Goal: Information Seeking & Learning: Learn about a topic

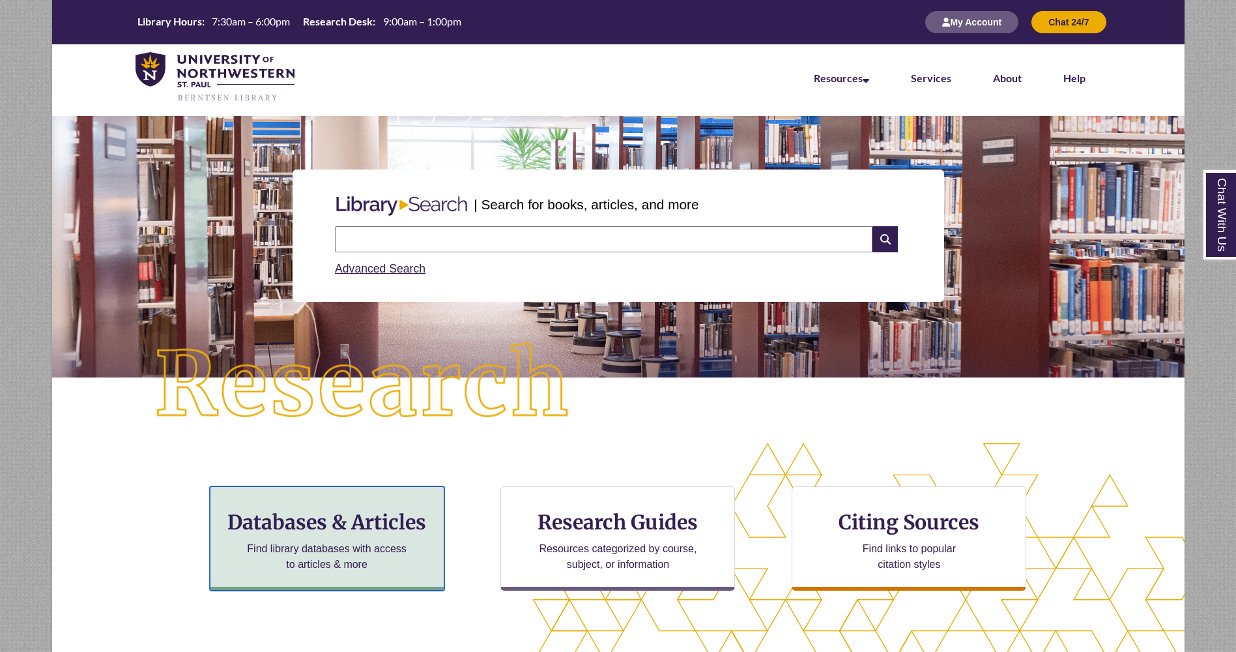
click at [304, 515] on h3 "Databases & Articles" at bounding box center [327, 521] width 212 height 25
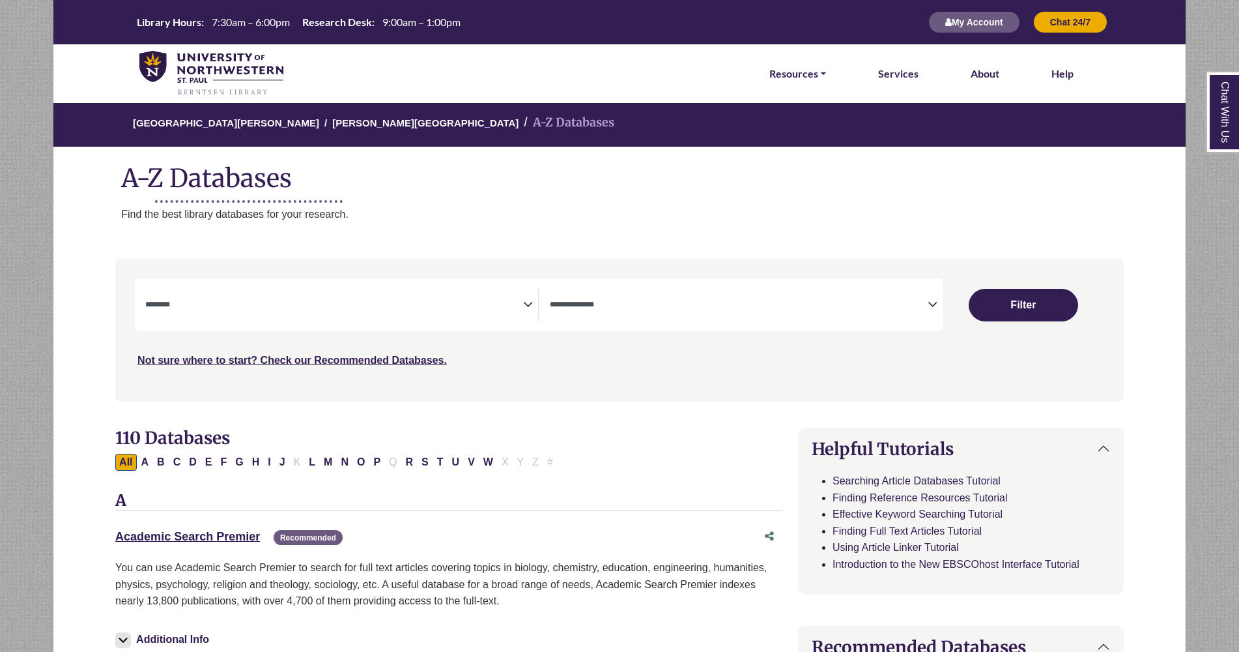
select select "Database Subject Filter"
select select "Database Types Filter"
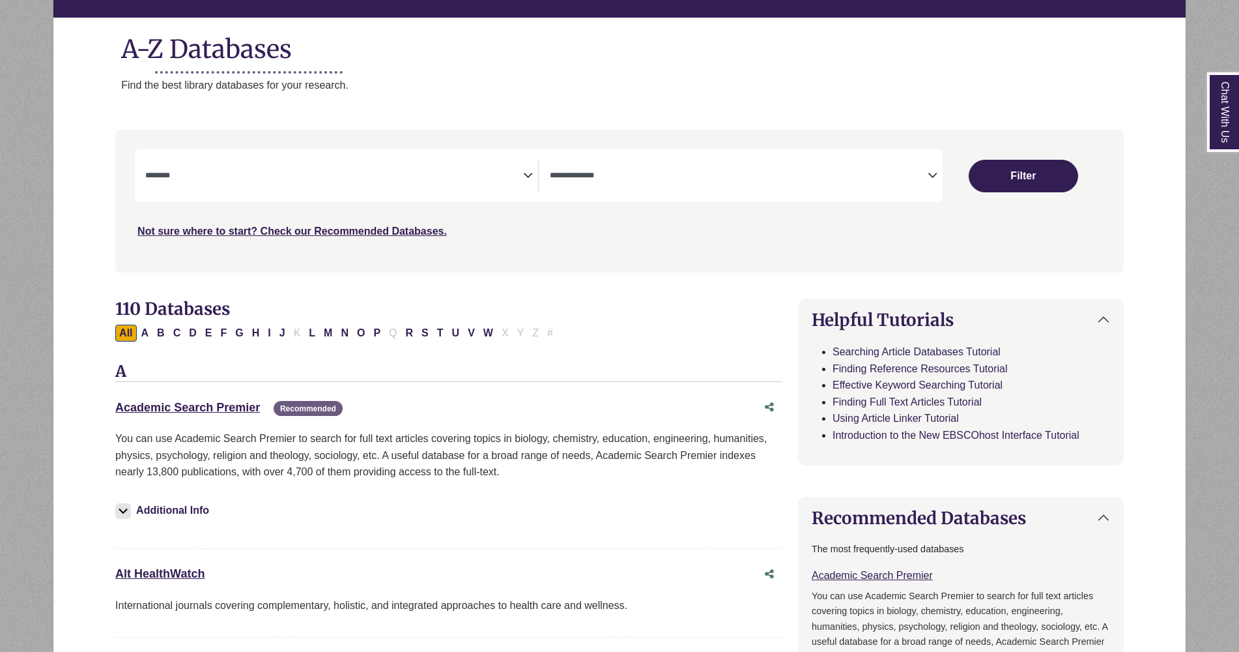
scroll to position [150, 0]
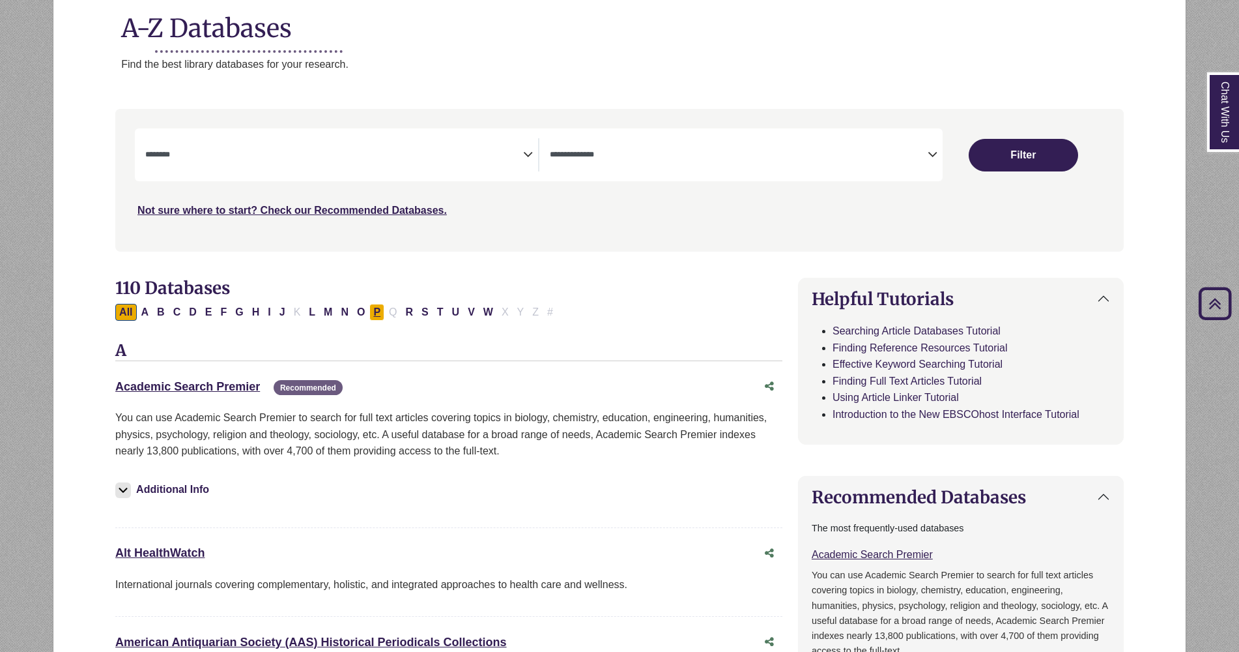
click at [377, 308] on button "P" at bounding box center [376, 312] width 15 height 17
select select "Database Subject Filter"
select select "Database Types Filter"
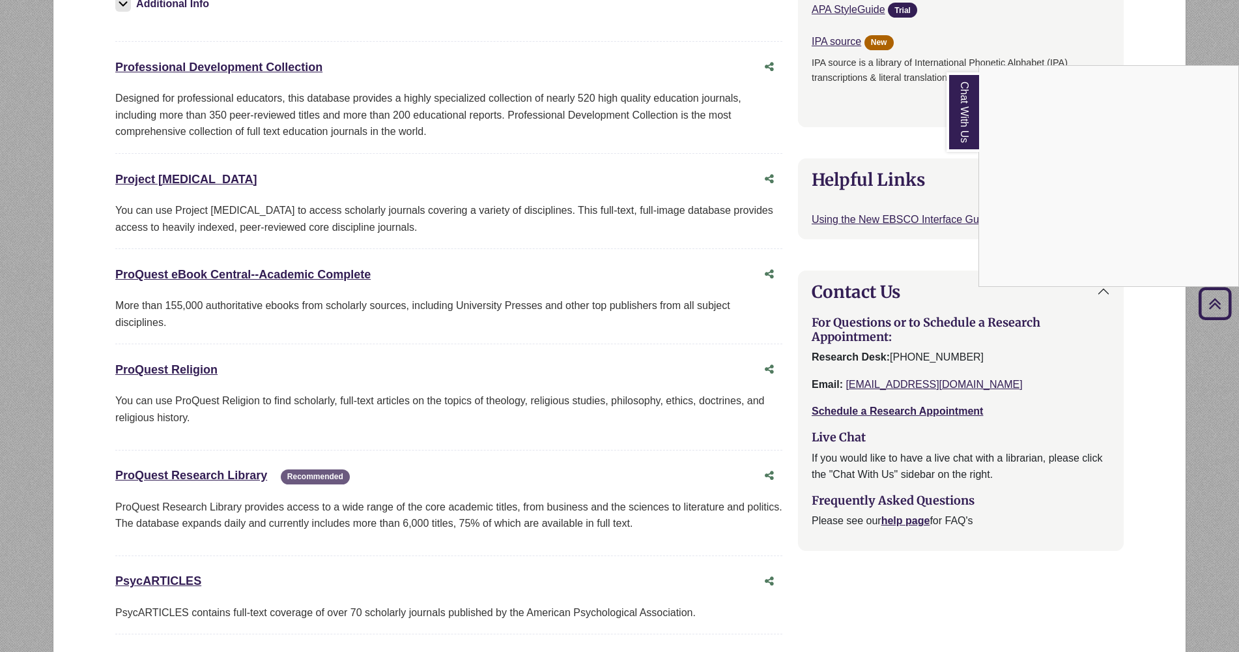
scroll to position [1048, 0]
click at [238, 271] on div "Chat With Us" at bounding box center [619, 326] width 1239 height 652
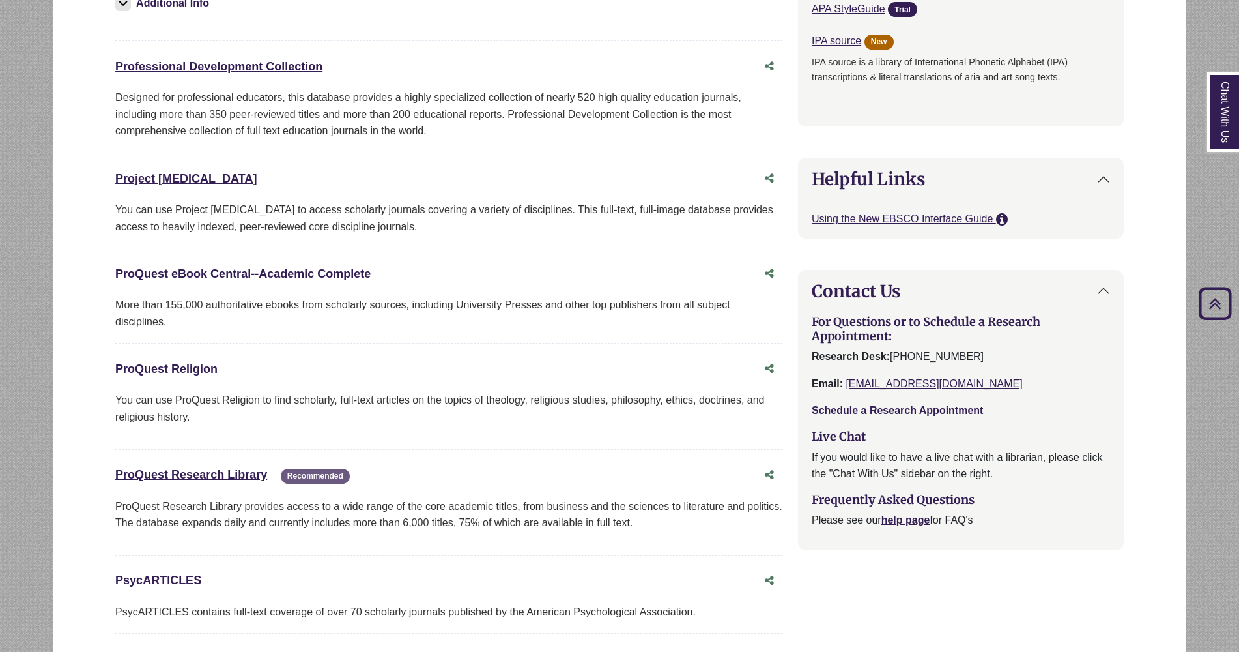
click at [238, 271] on link "ProQuest eBook Central--Academic Complete This link opens in a new window" at bounding box center [242, 273] width 255 height 13
